Goal: Task Accomplishment & Management: Use online tool/utility

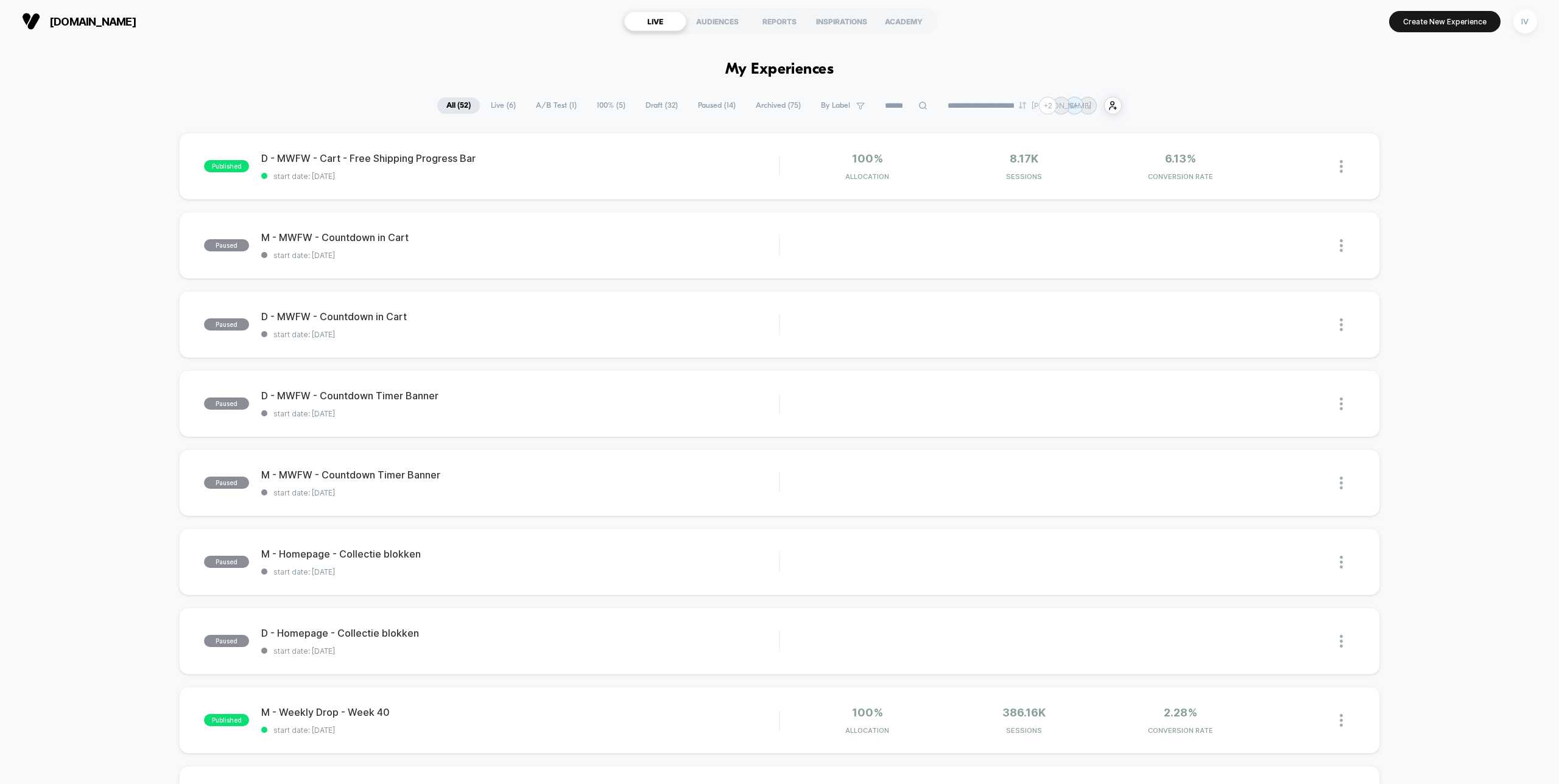
click at [705, 103] on span "Paused ( 14 )" at bounding box center [717, 105] width 56 height 16
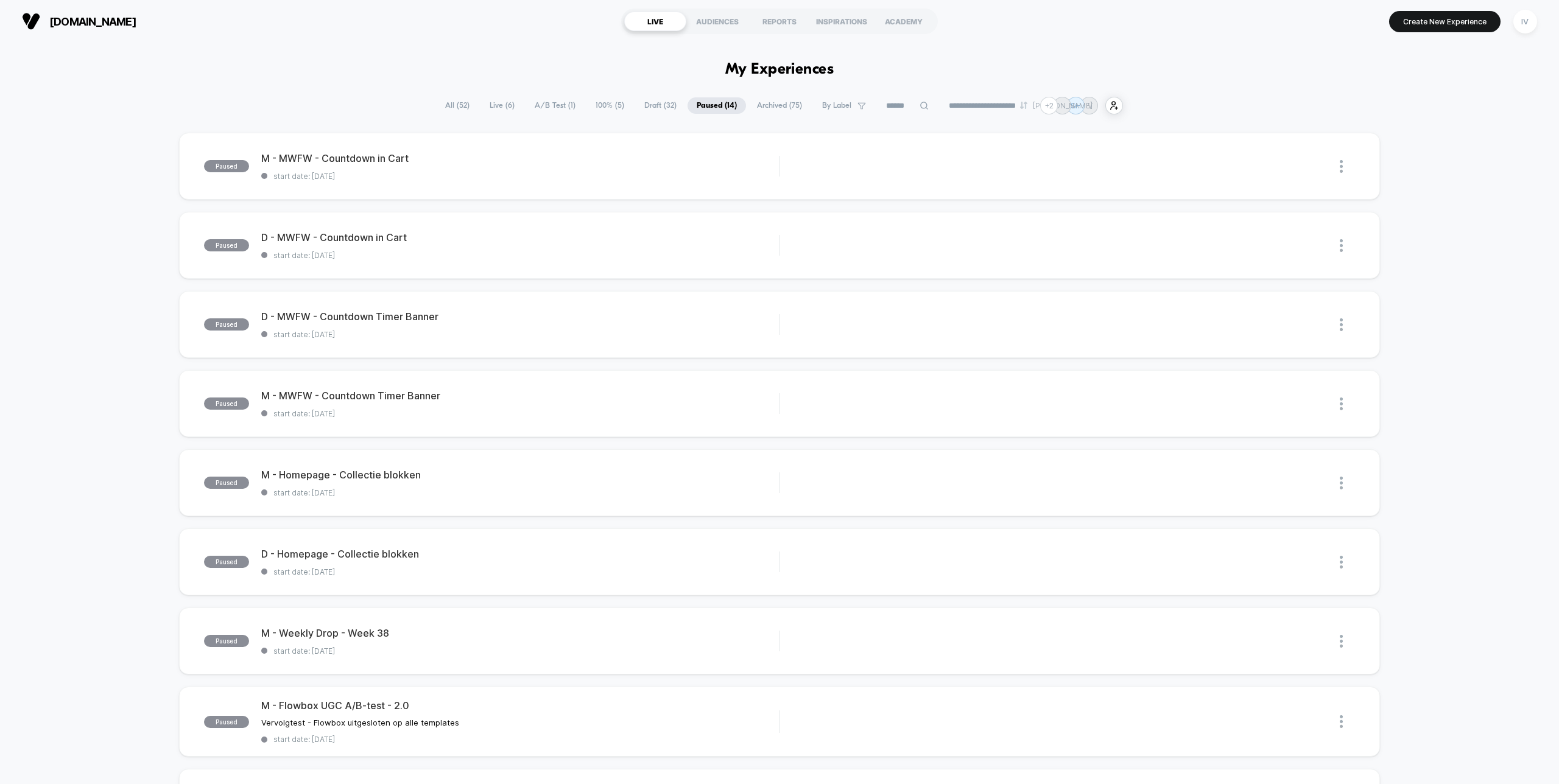
click at [647, 104] on span "Draft ( 32 )" at bounding box center [660, 105] width 51 height 16
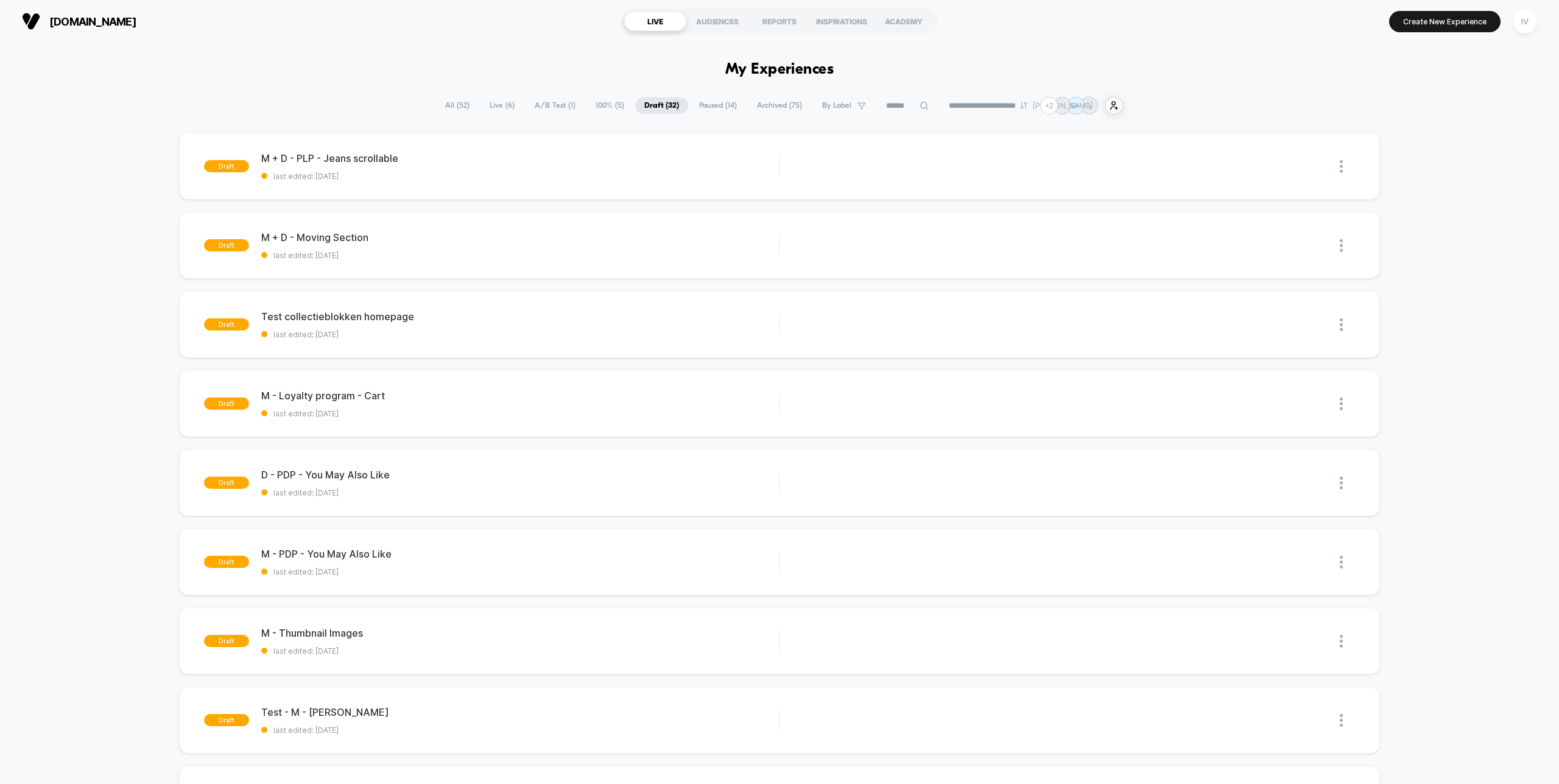
click at [703, 104] on span "Paused ( 14 )" at bounding box center [718, 105] width 56 height 16
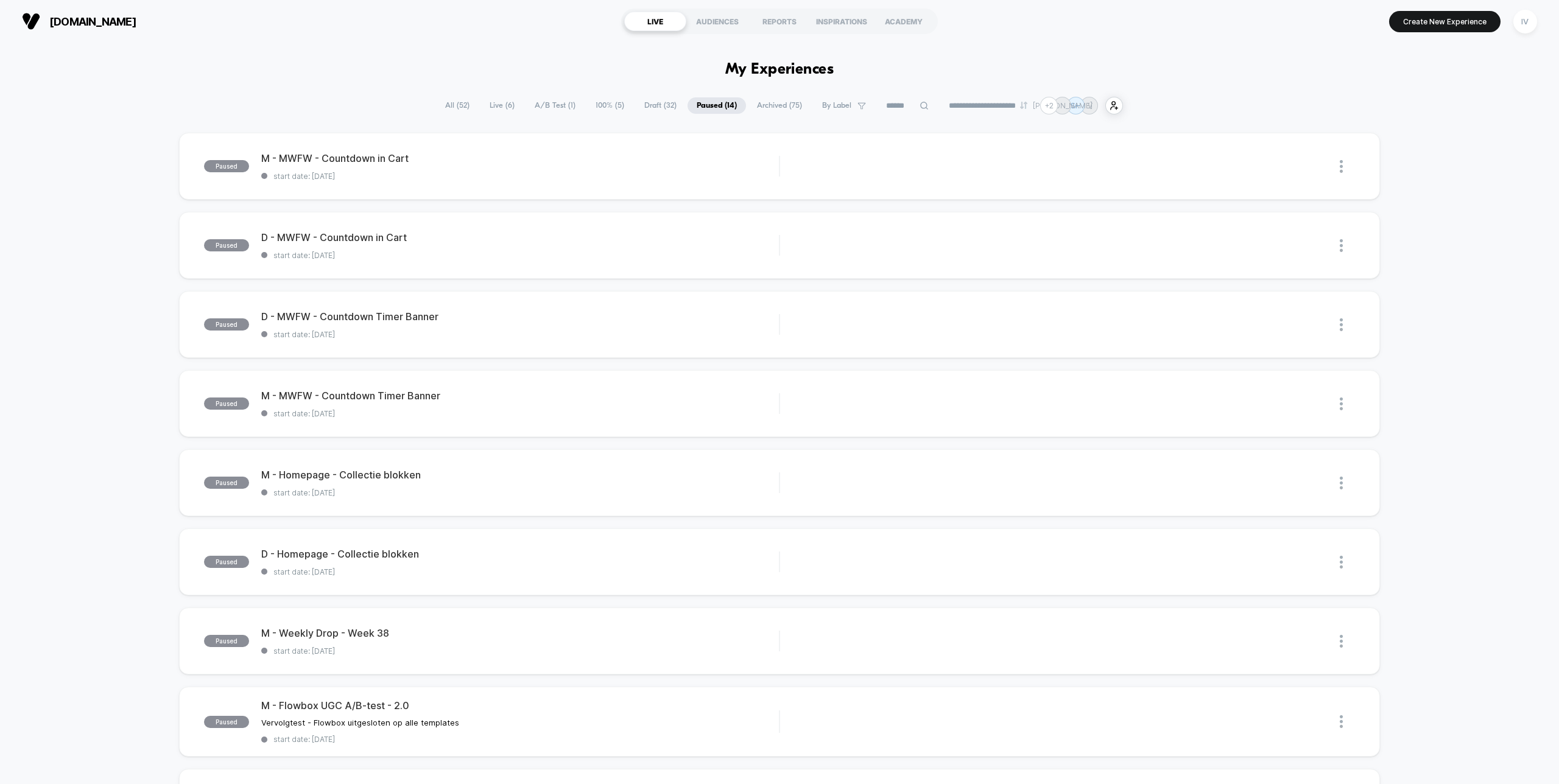
click at [604, 106] on span "100% ( 5 )" at bounding box center [610, 105] width 47 height 16
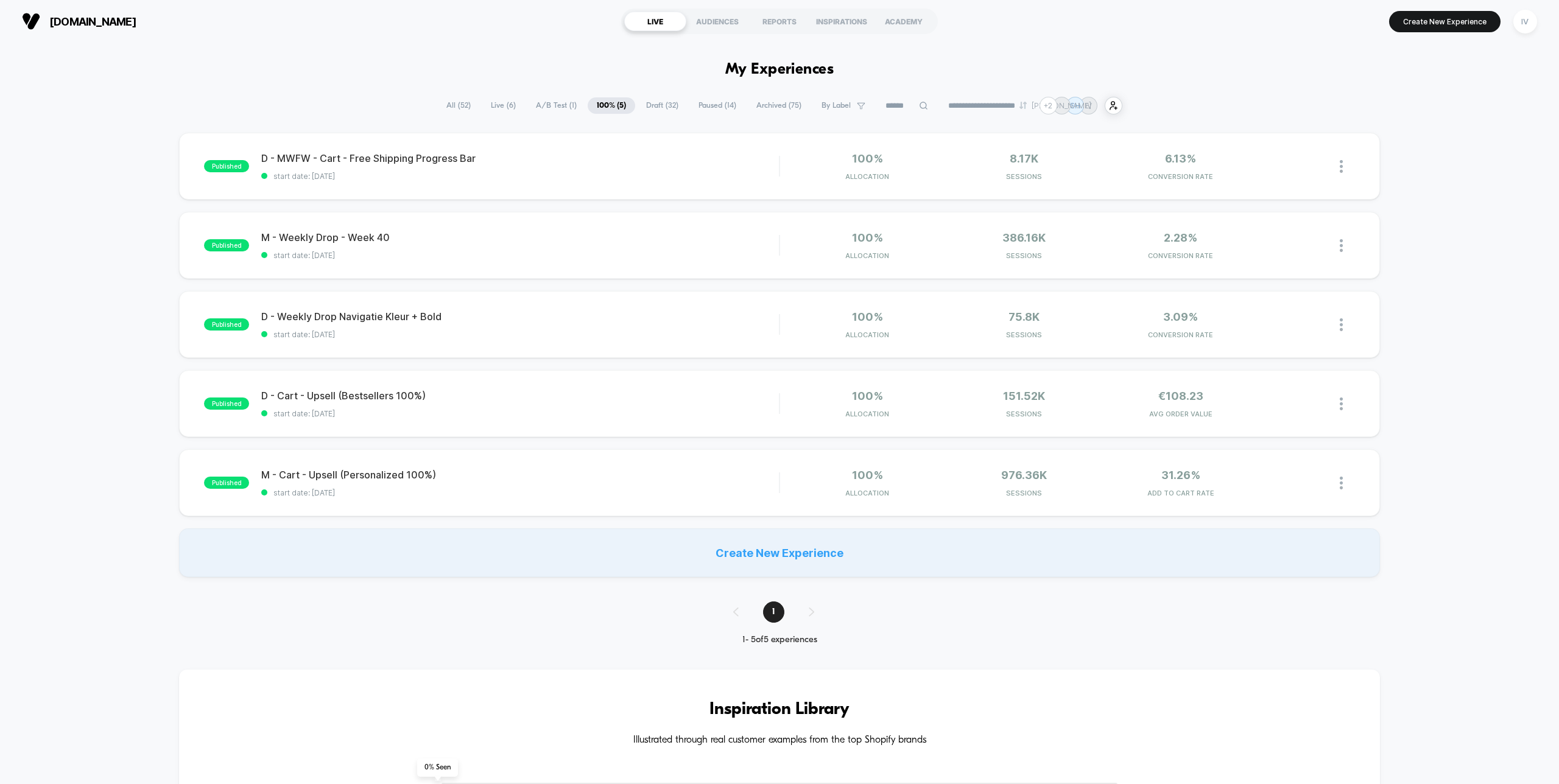
click at [541, 103] on span "A/B Test ( 1 )" at bounding box center [556, 105] width 59 height 16
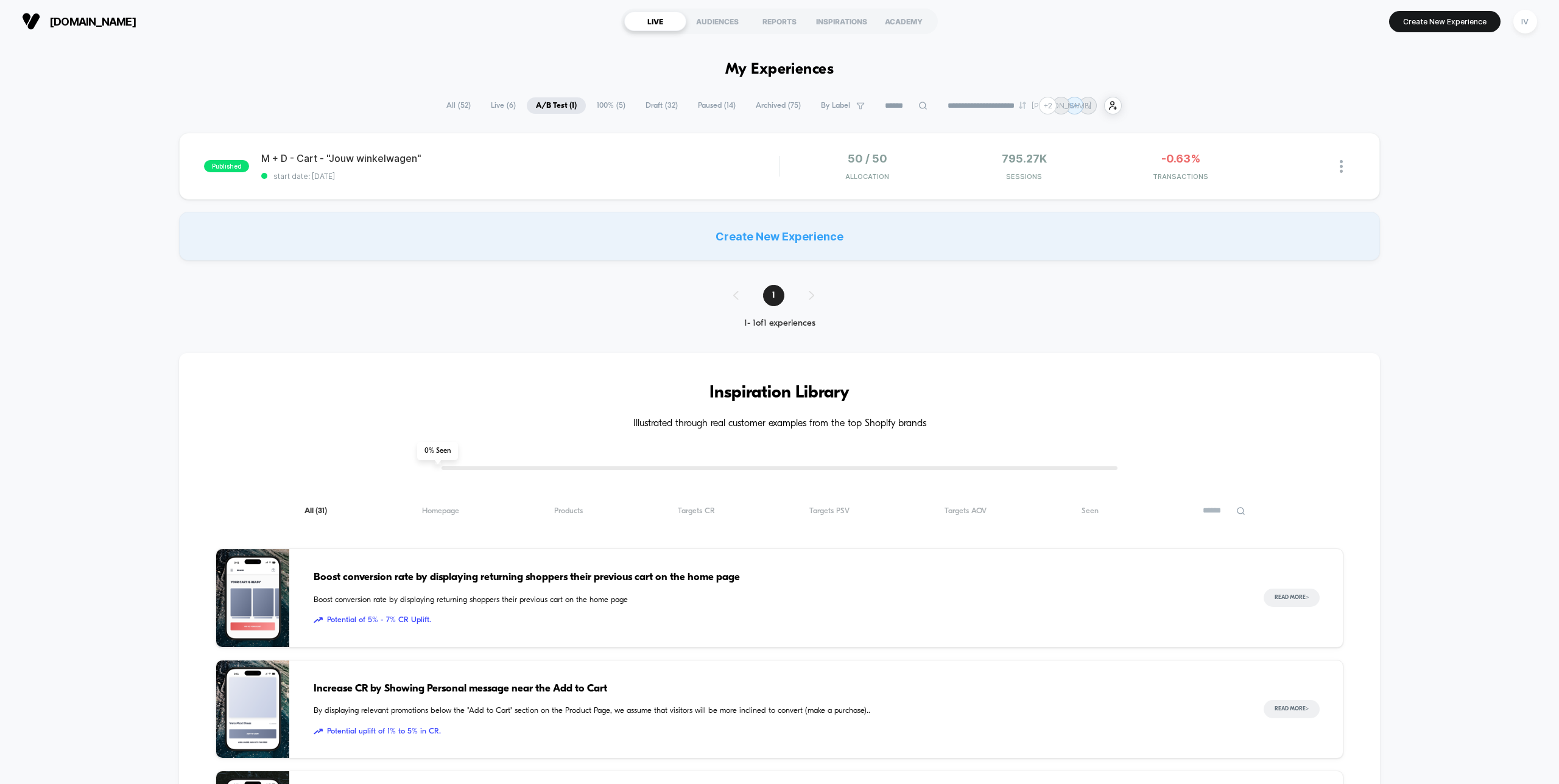
click at [599, 103] on span "100% ( 5 )" at bounding box center [612, 105] width 47 height 16
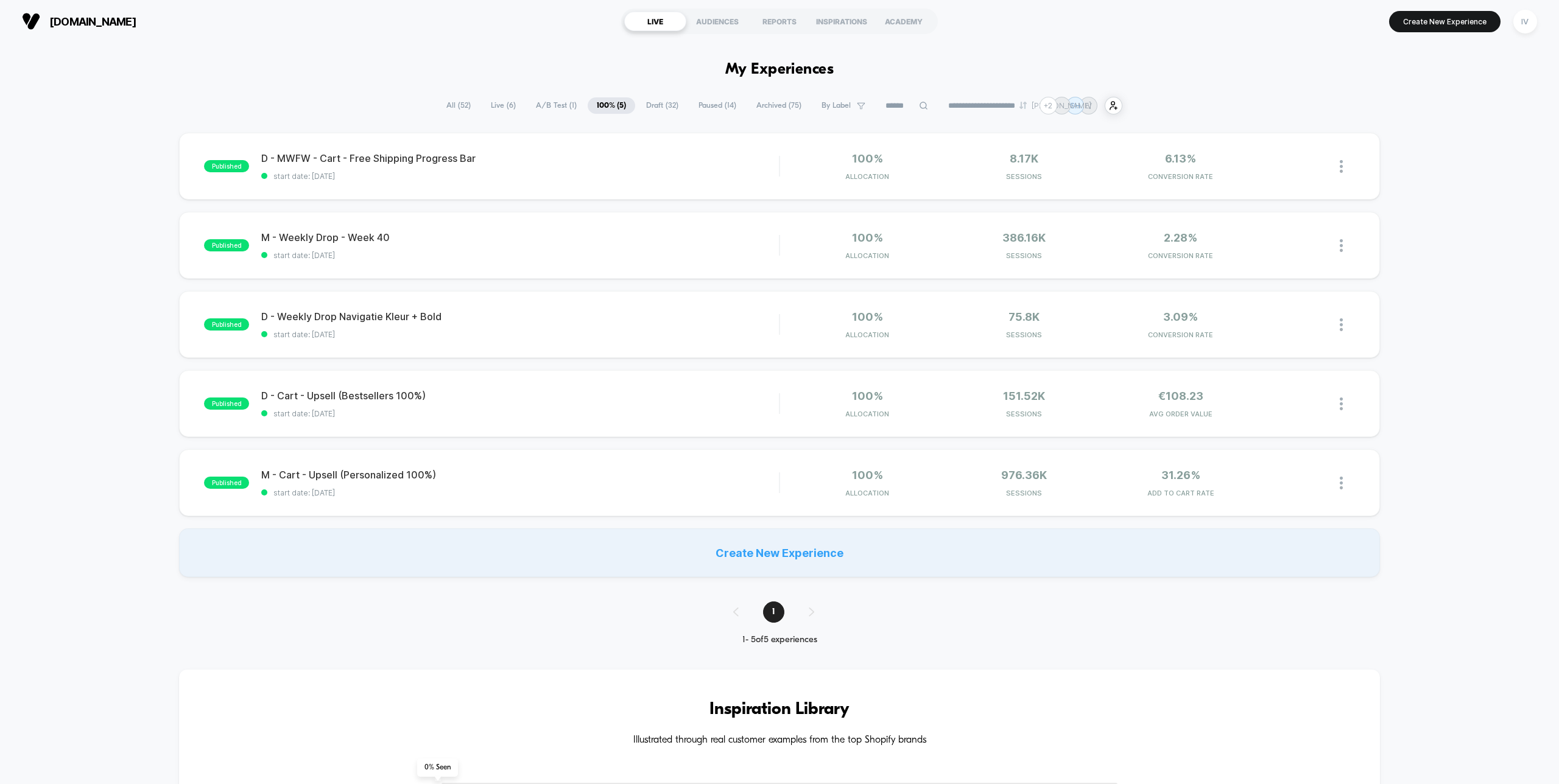
click at [707, 103] on span "Paused ( 14 )" at bounding box center [717, 105] width 56 height 16
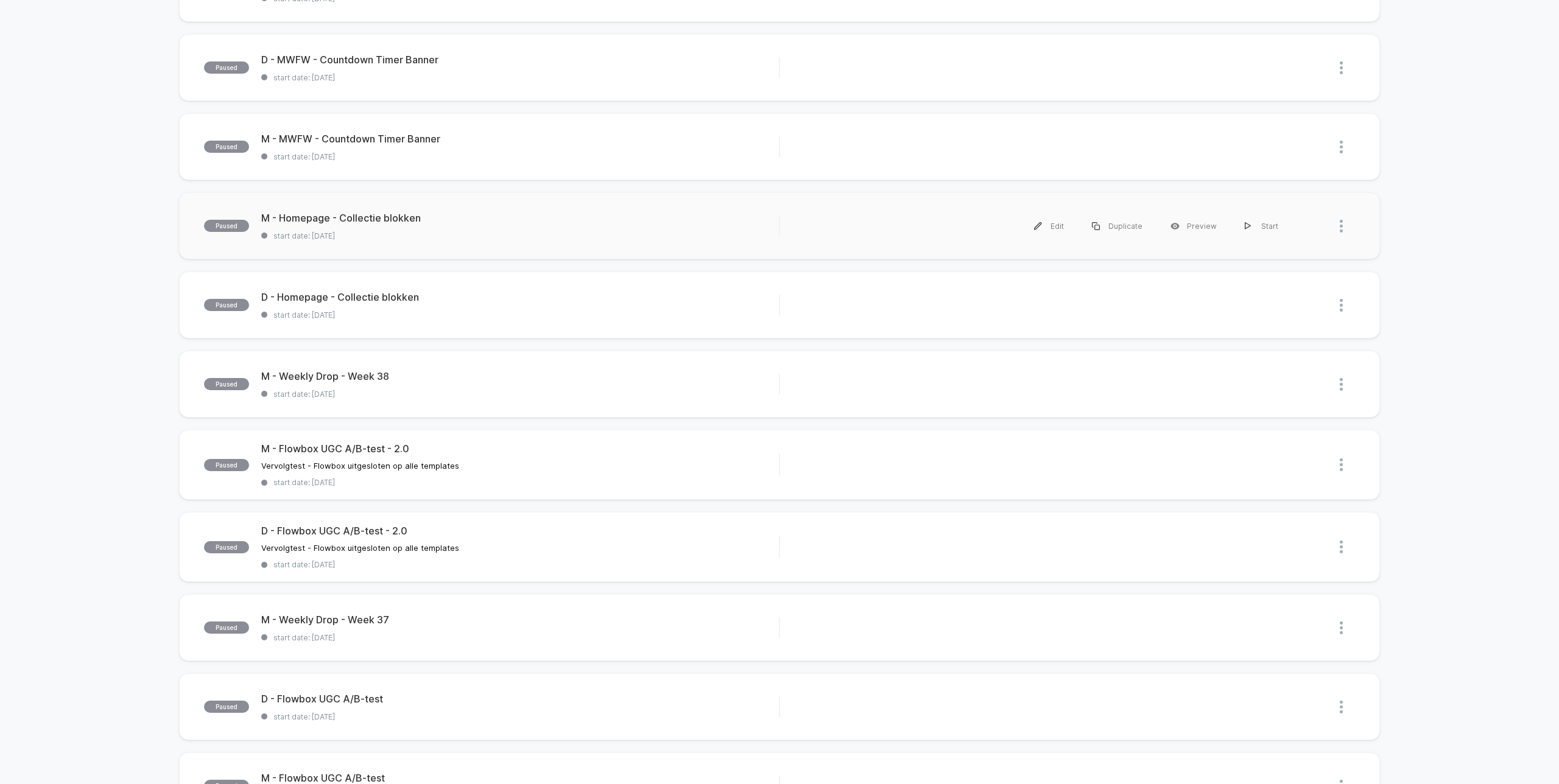
scroll to position [249, 0]
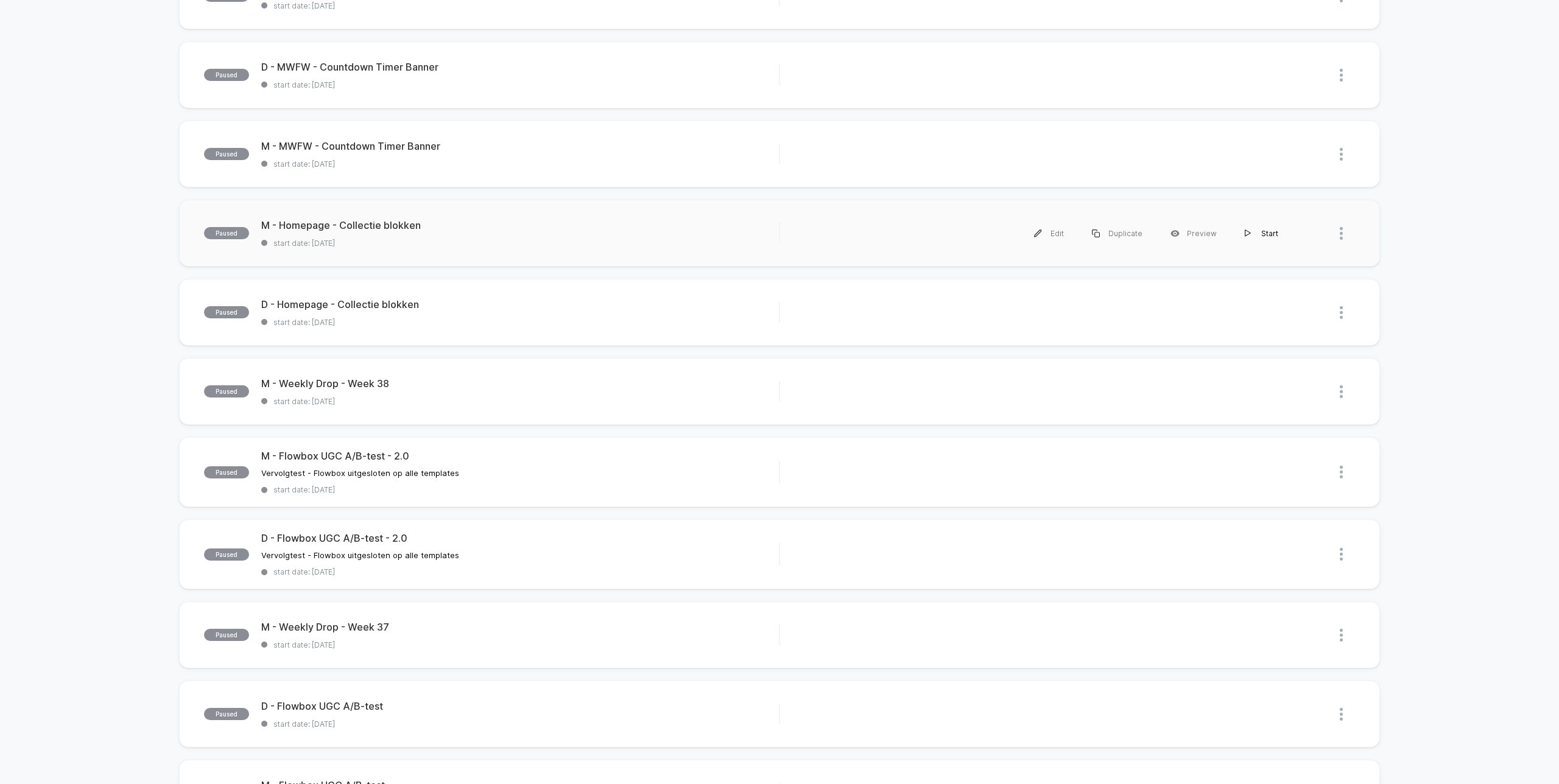
click at [1273, 234] on div "Start" at bounding box center [1261, 233] width 61 height 27
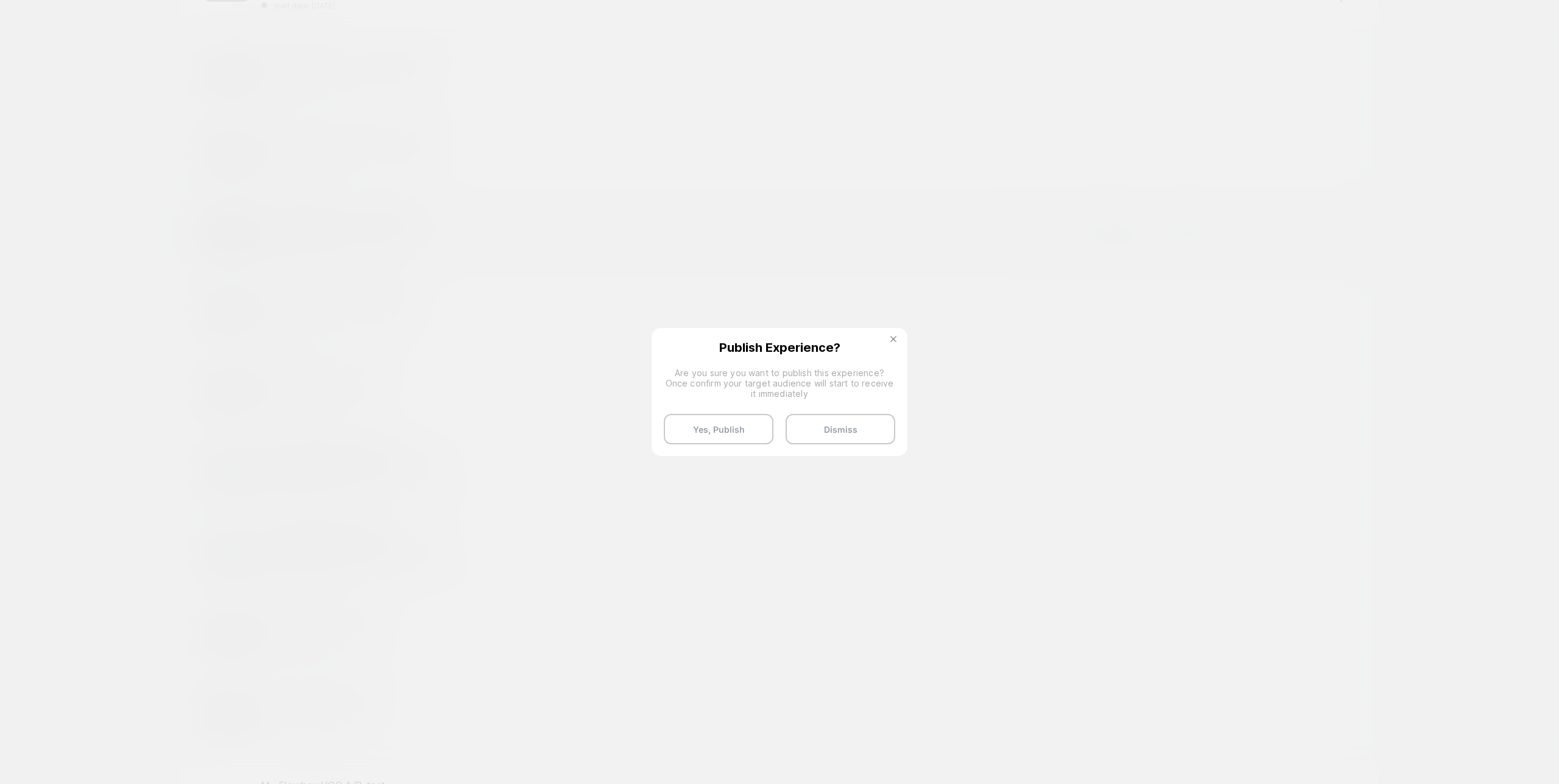
click at [896, 336] on button at bounding box center [893, 341] width 13 height 10
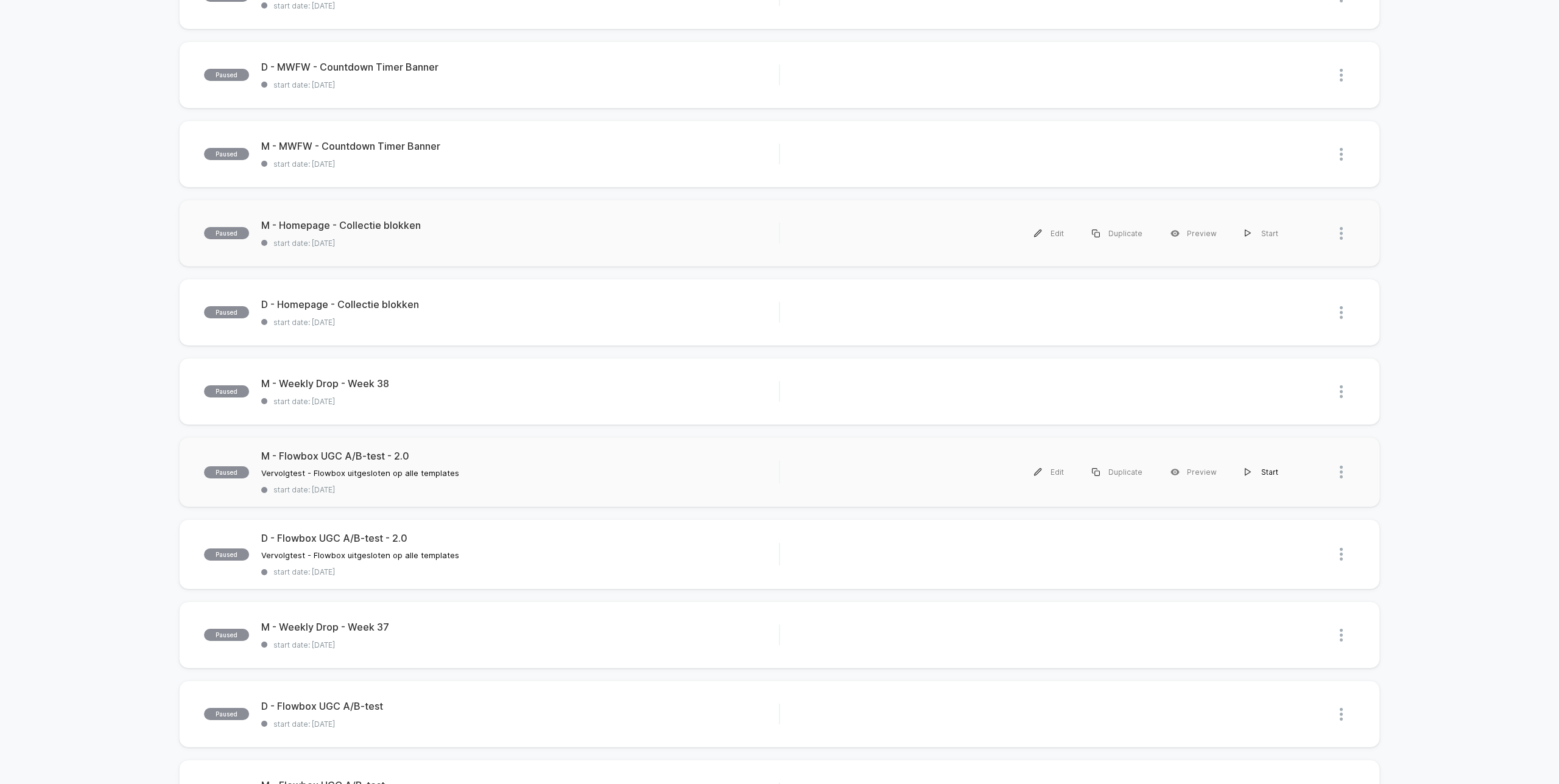
click at [1275, 472] on div "Start" at bounding box center [1261, 472] width 61 height 27
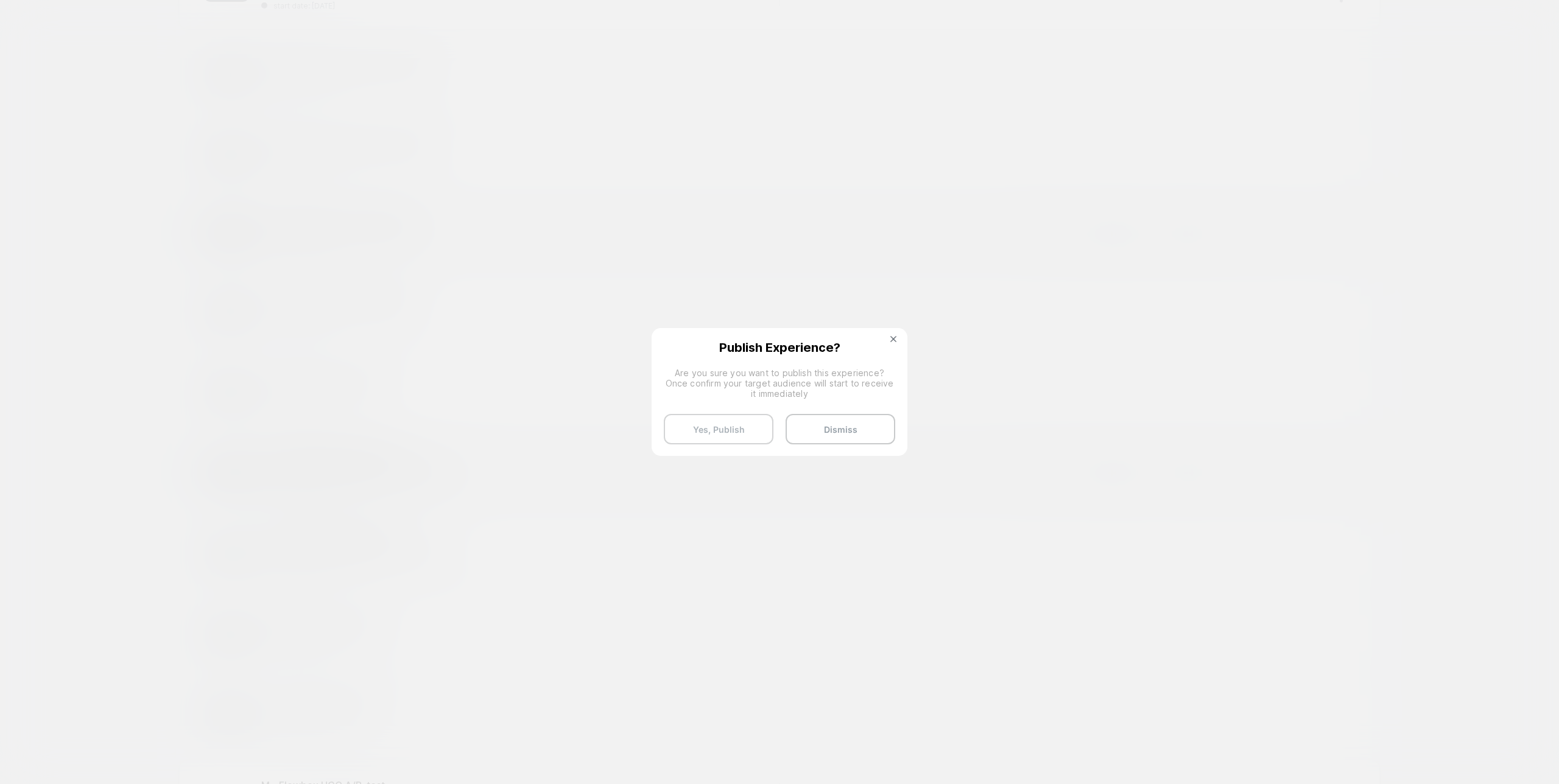
click at [713, 431] on button "Yes, Publish" at bounding box center [719, 429] width 110 height 30
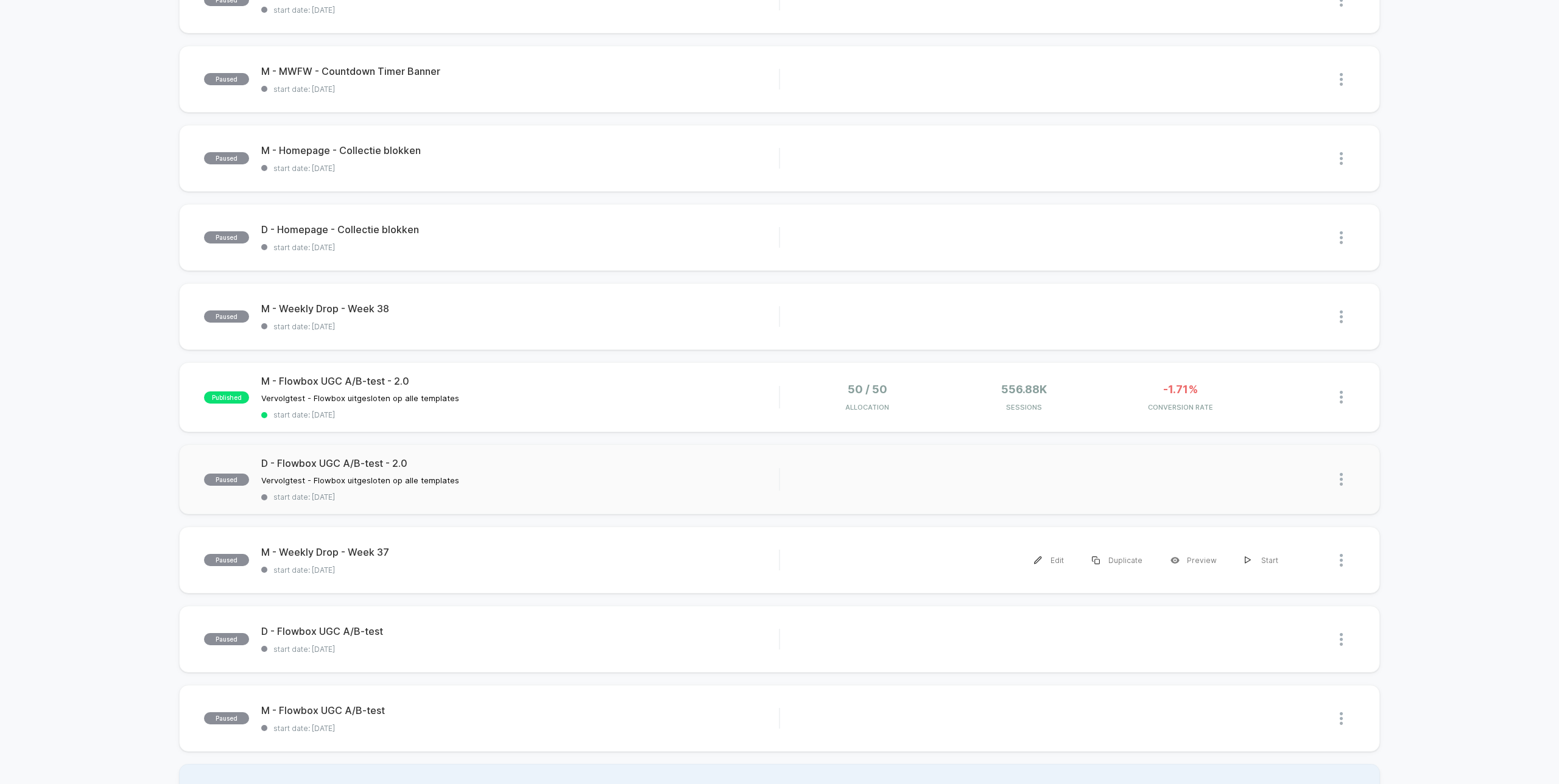
scroll to position [325, 0]
click at [1273, 479] on div "Start" at bounding box center [1261, 479] width 61 height 27
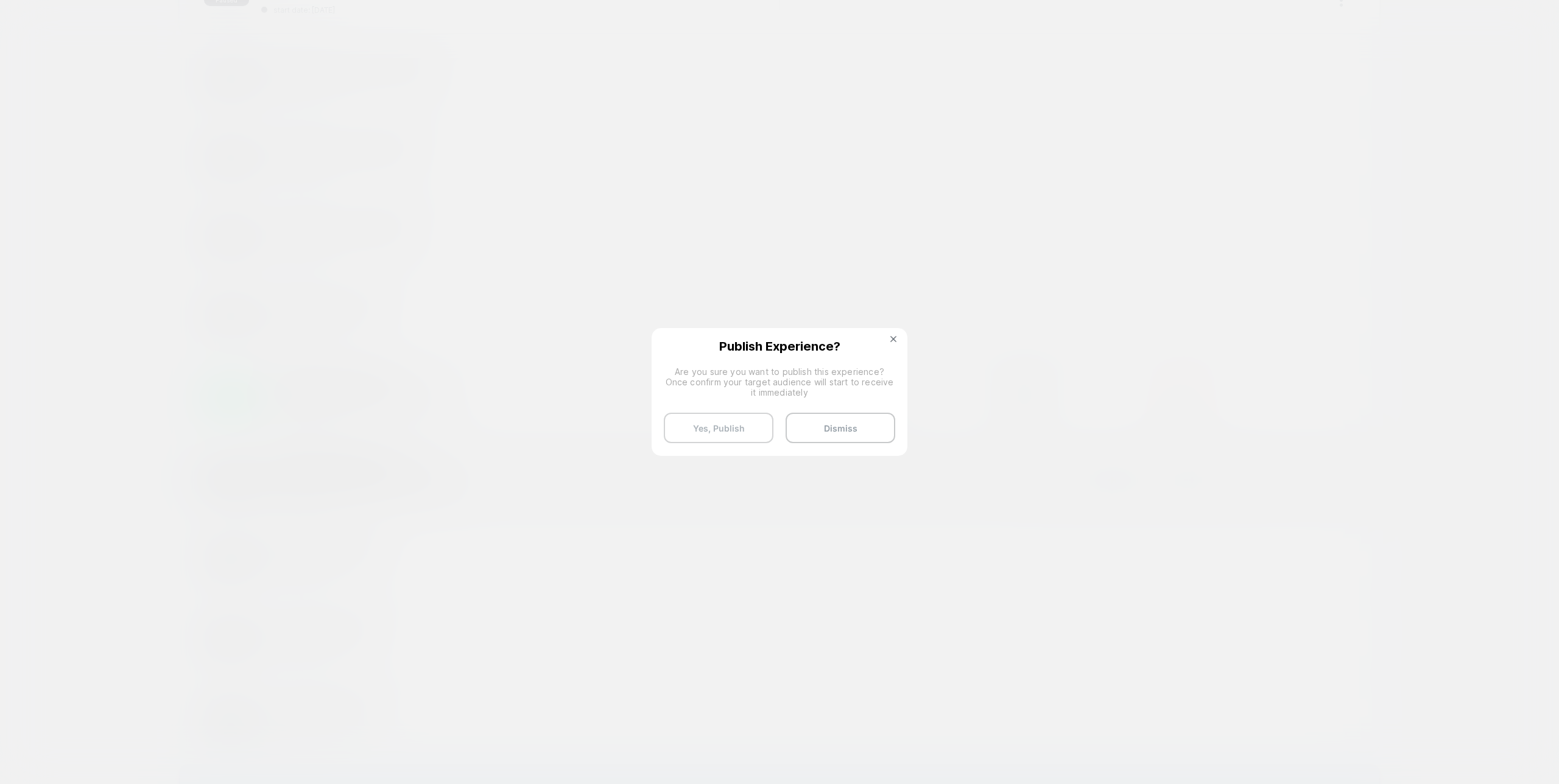
click at [744, 414] on button "Yes, Publish" at bounding box center [719, 428] width 110 height 30
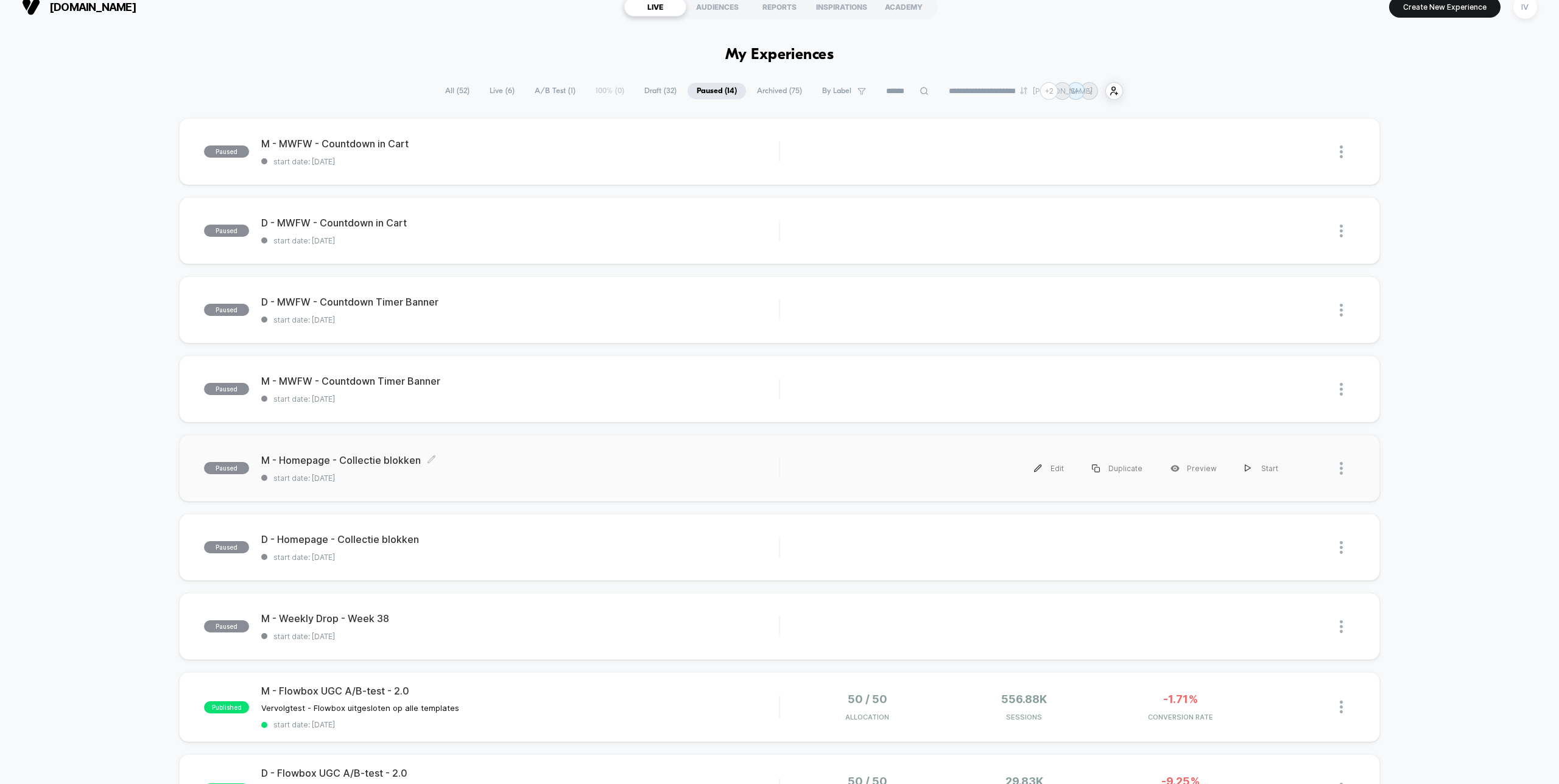
scroll to position [0, 0]
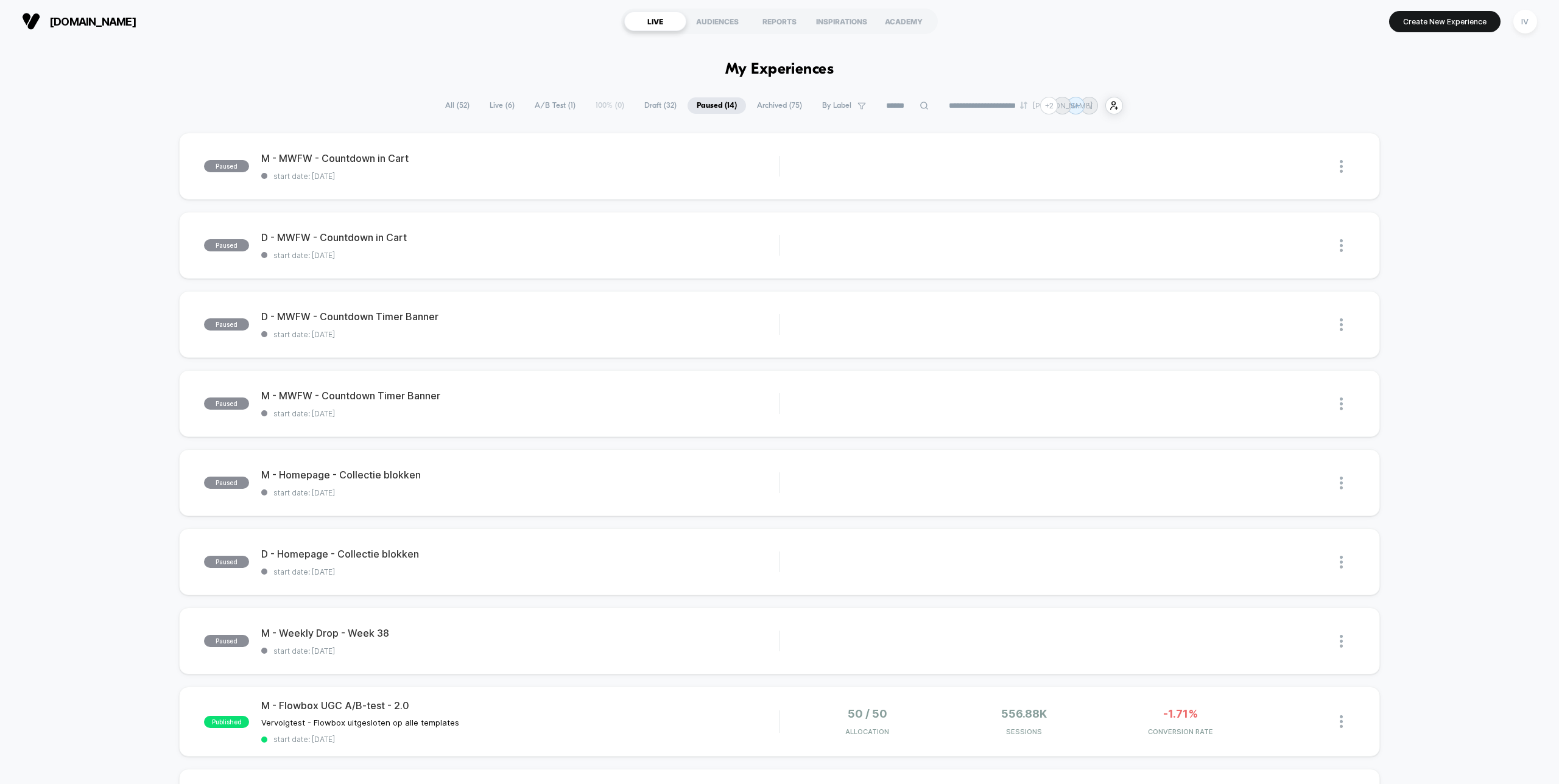
click at [653, 104] on span "Draft ( 32 )" at bounding box center [660, 105] width 51 height 16
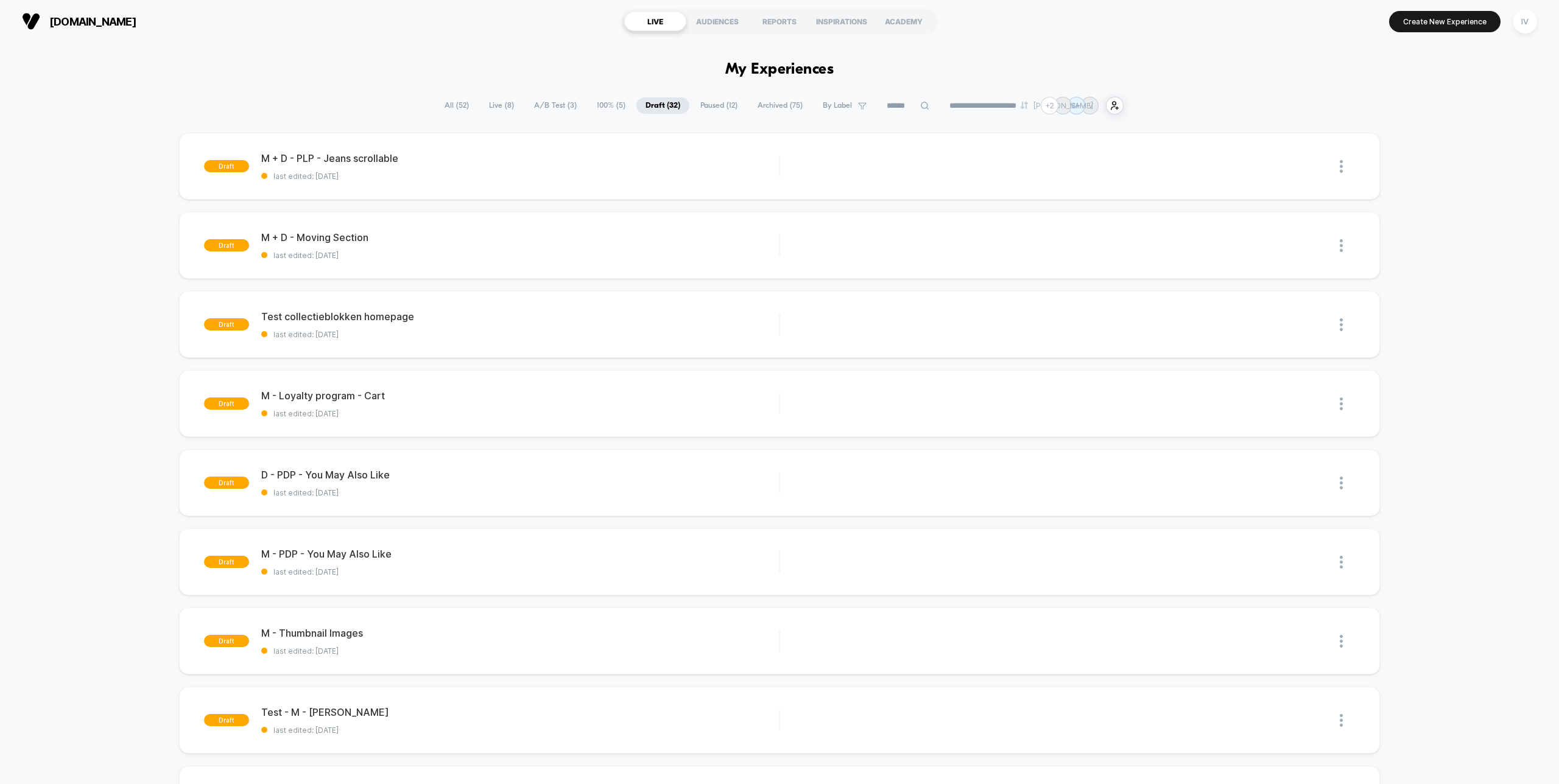
click at [607, 104] on span "100% ( 5 )" at bounding box center [612, 105] width 47 height 16
